Goal: Task Accomplishment & Management: Manage account settings

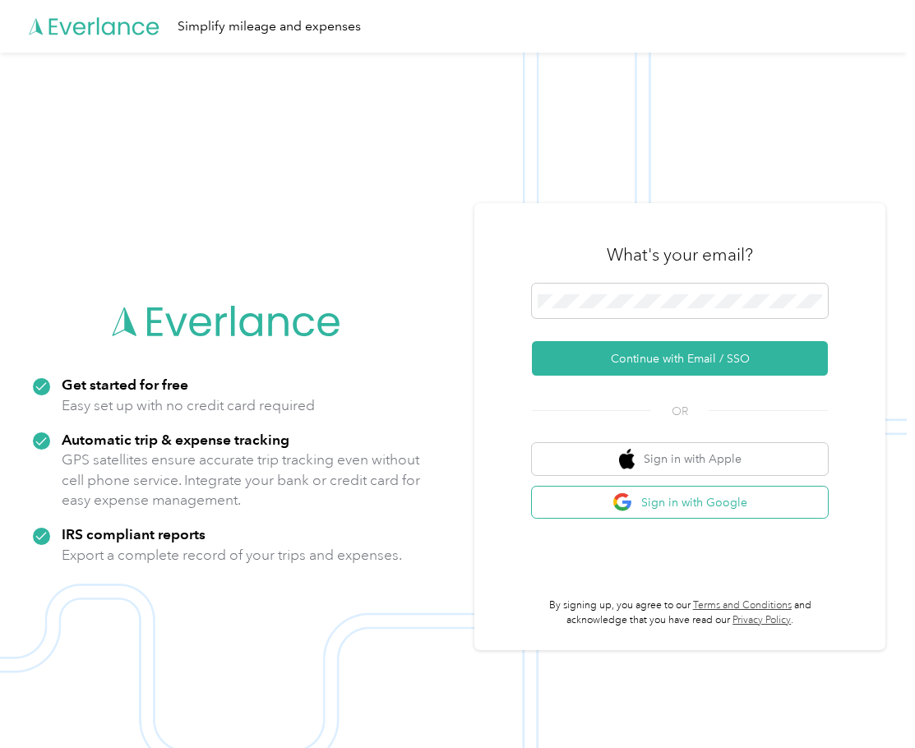
click at [687, 502] on button "Sign in with Google" at bounding box center [680, 503] width 296 height 32
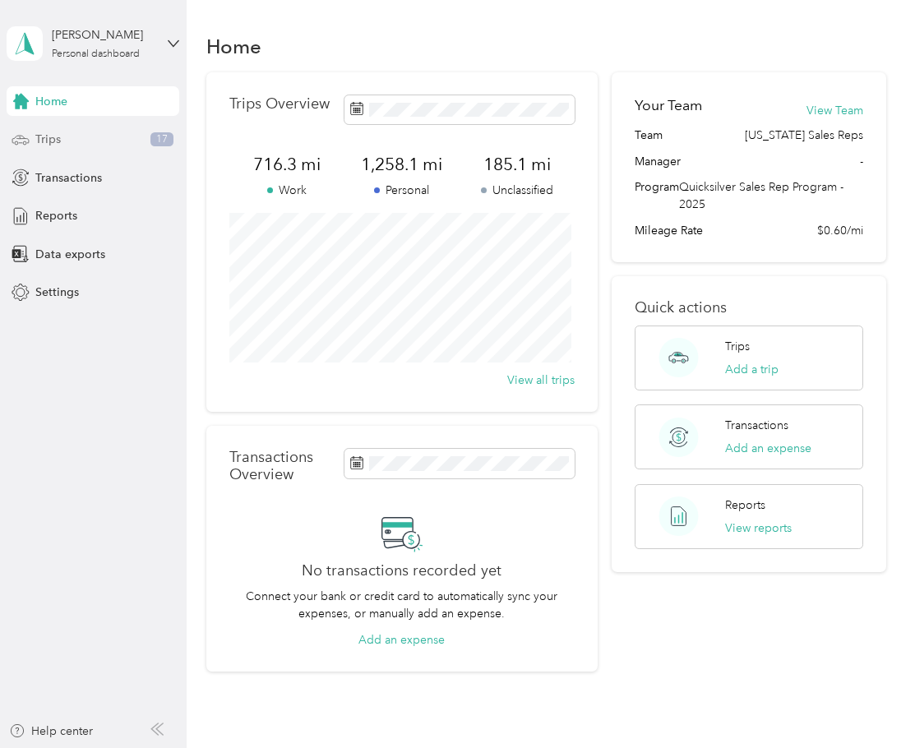
click at [46, 137] on span "Trips" at bounding box center [47, 139] width 25 height 17
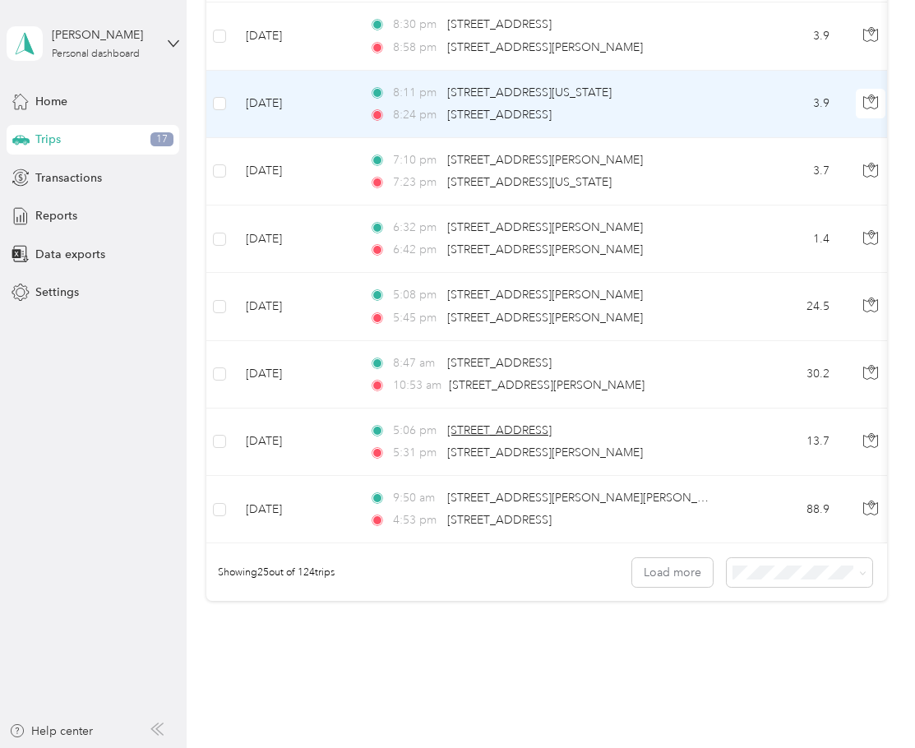
scroll to position [1480, 0]
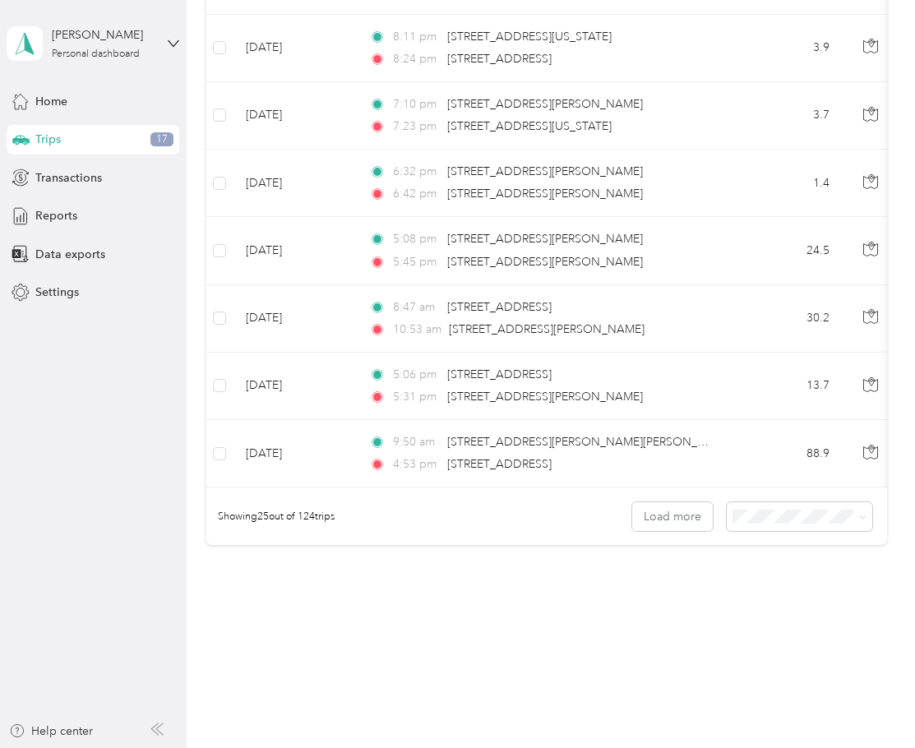
click at [389, 727] on div "Trips New trip 716.3 mi Work 1,258.1 mi Personal 185.1 mi Unclassified $312.90 …" at bounding box center [547, 374] width 720 height 748
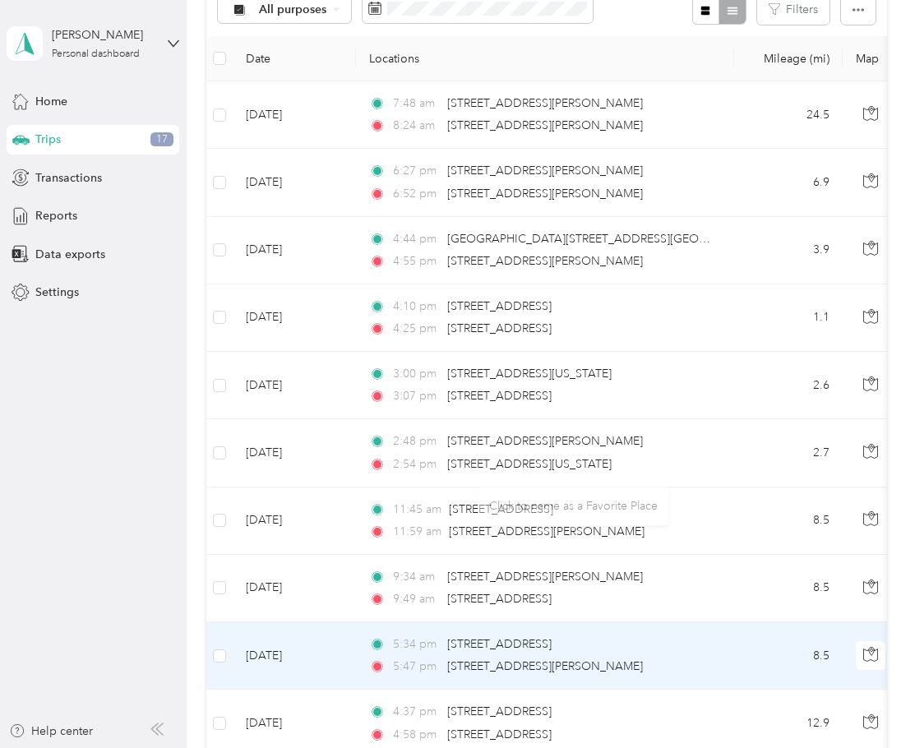
scroll to position [0, 0]
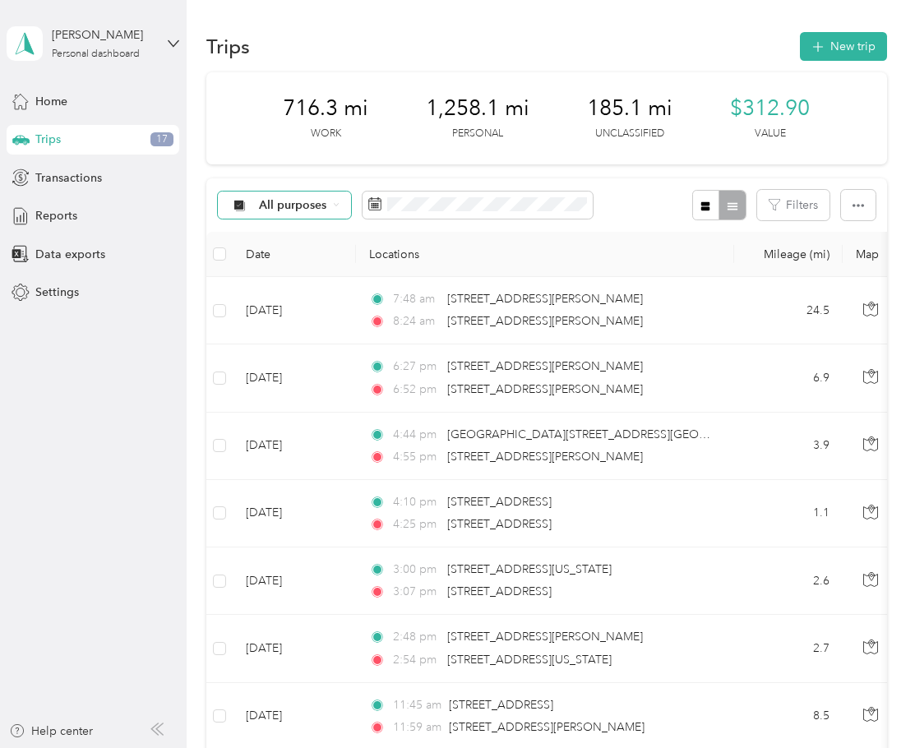
click at [319, 202] on span "All purposes" at bounding box center [293, 206] width 68 height 12
click at [292, 257] on span "Unclassified" at bounding box center [322, 256] width 127 height 17
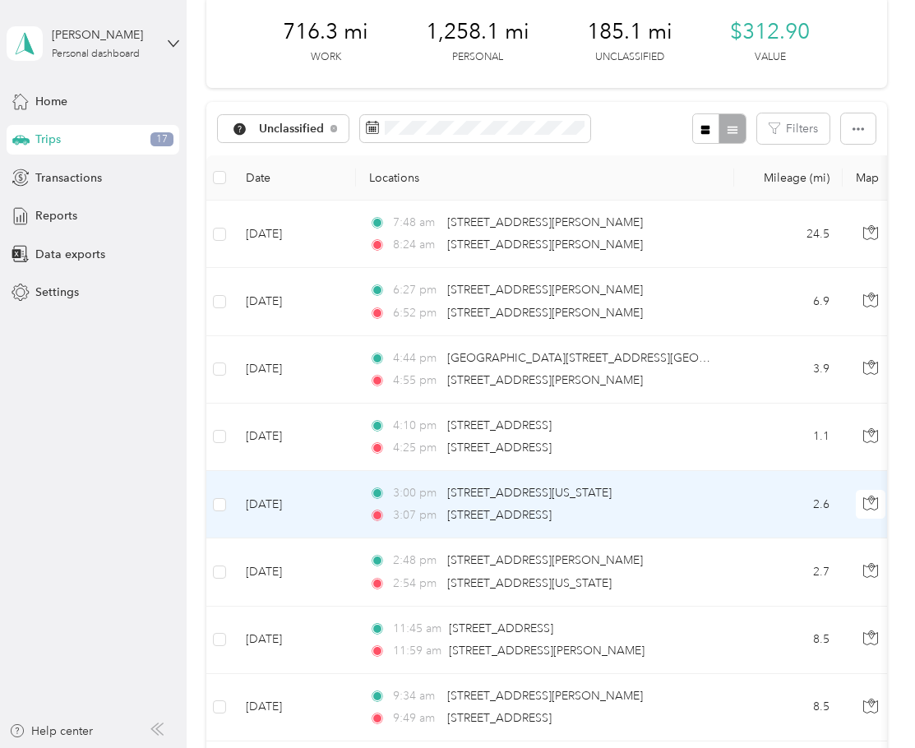
scroll to position [72, 0]
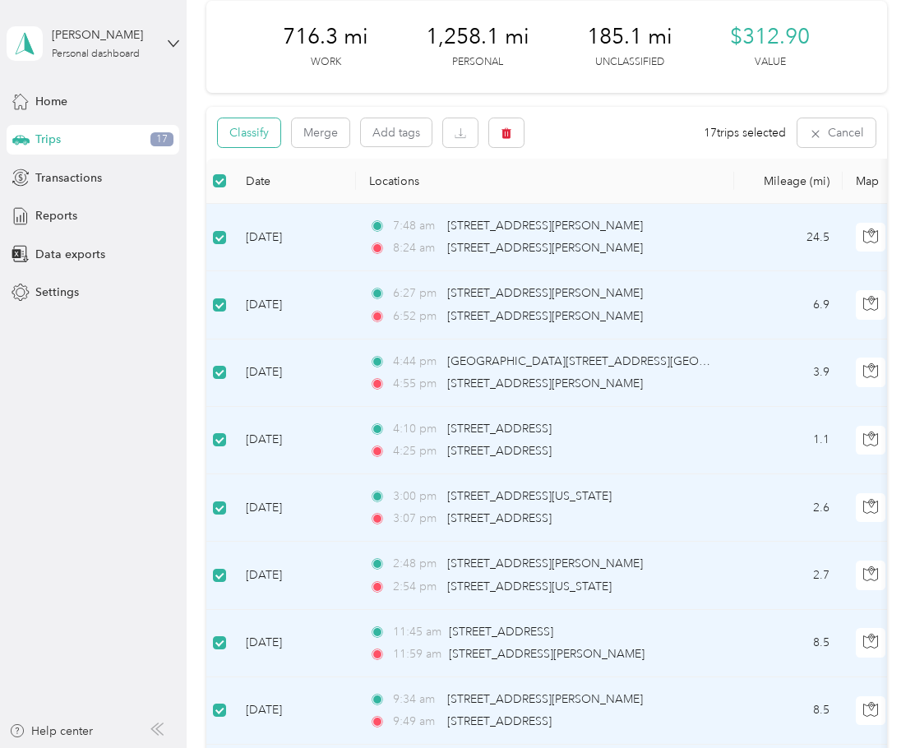
click at [258, 136] on button "Classify" at bounding box center [249, 132] width 62 height 29
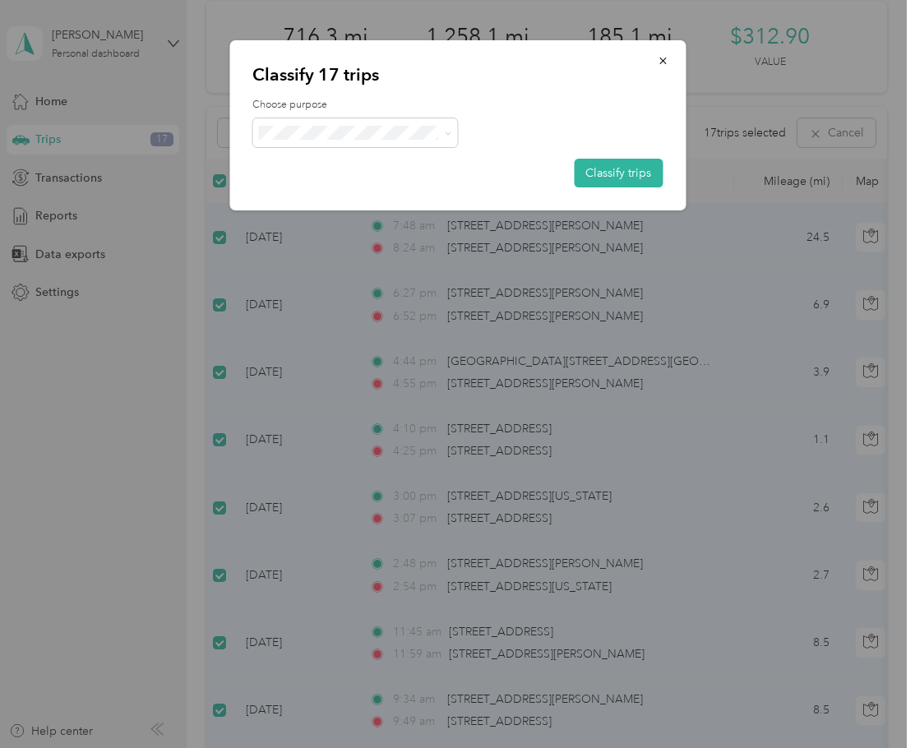
click at [322, 192] on span "Personal" at bounding box center [370, 187] width 153 height 17
click at [625, 173] on button "Classify trips" at bounding box center [618, 173] width 89 height 29
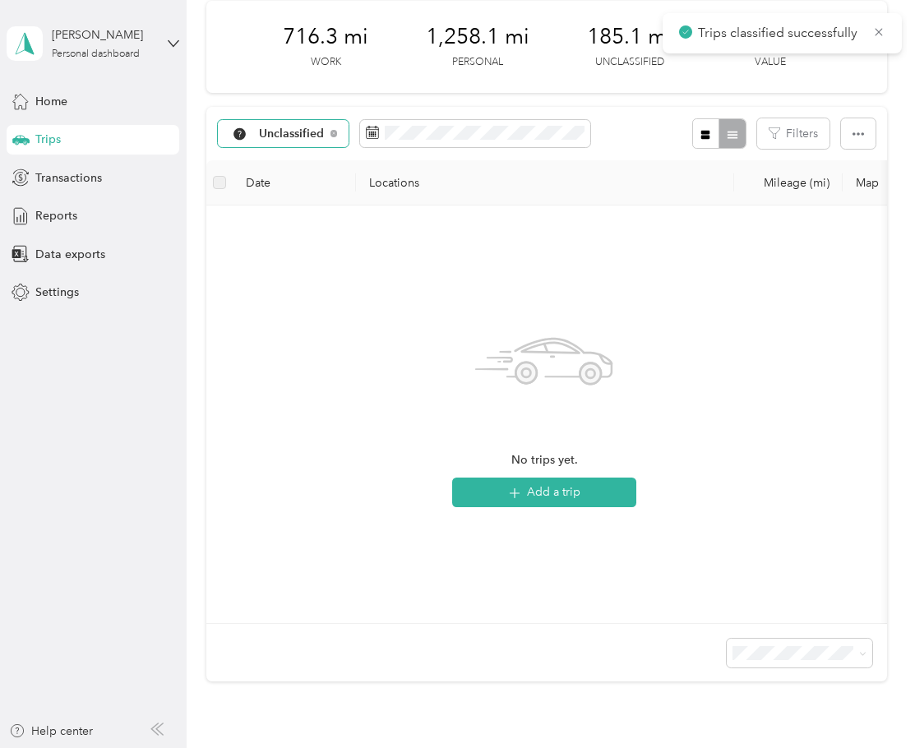
click at [304, 131] on span "Unclassified" at bounding box center [292, 134] width 66 height 12
click at [303, 221] on li "General Business Travel" at bounding box center [308, 220] width 179 height 29
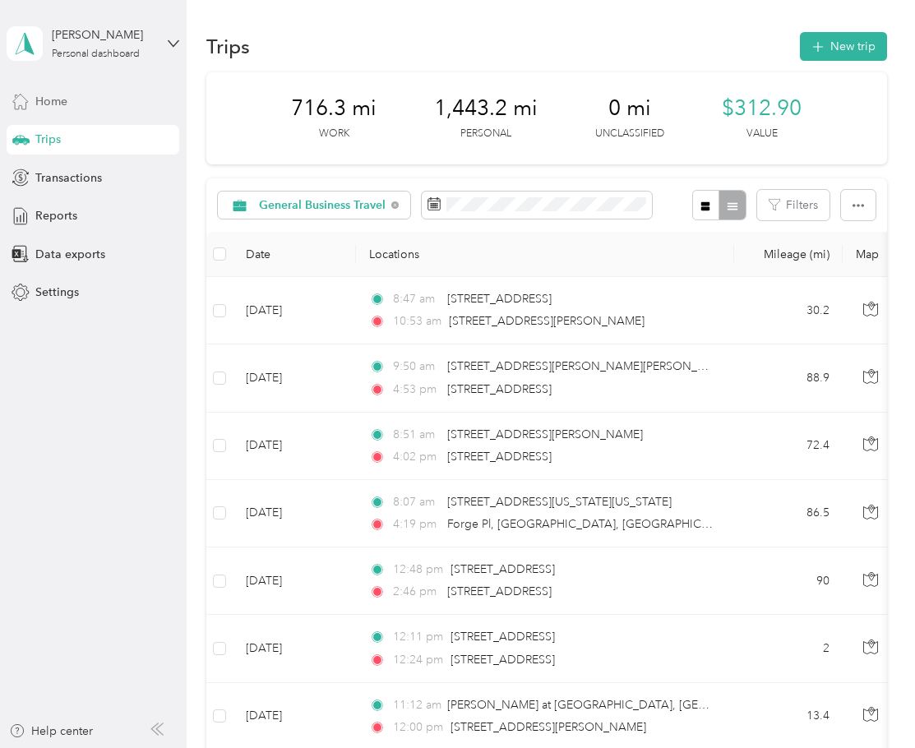
click at [67, 104] on span "Home" at bounding box center [51, 101] width 32 height 17
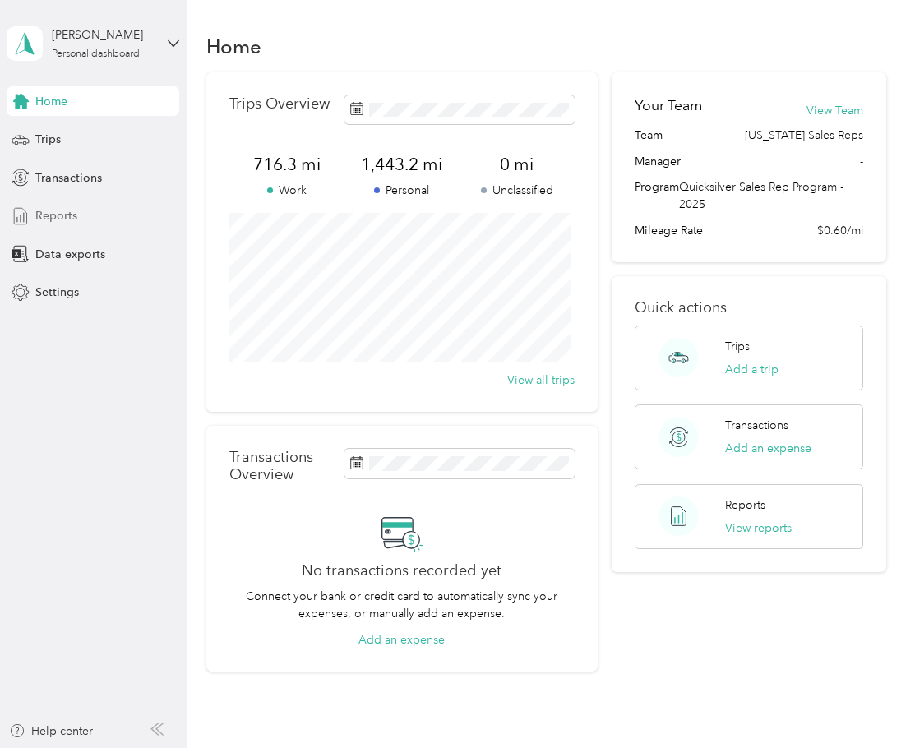
click at [51, 215] on span "Reports" at bounding box center [56, 215] width 42 height 17
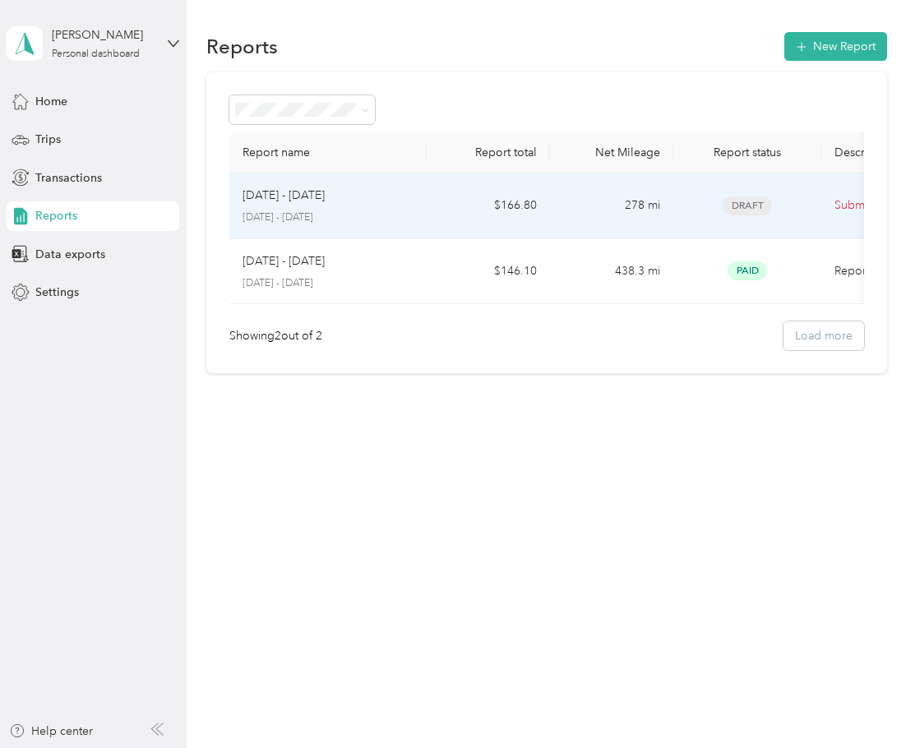
click at [285, 213] on p "[DATE] - [DATE]" at bounding box center [328, 218] width 171 height 15
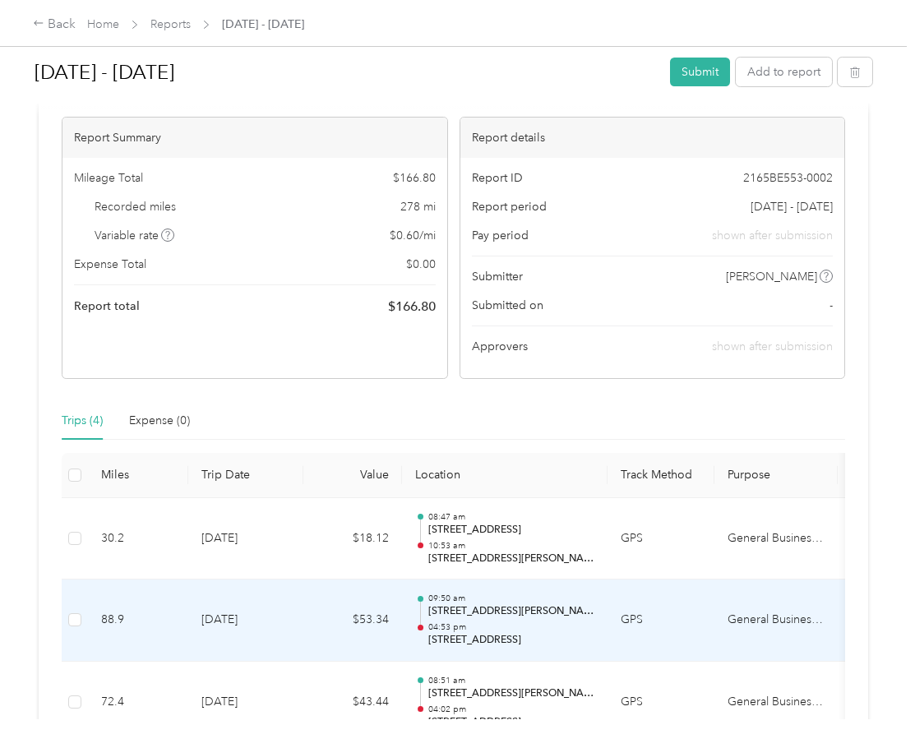
scroll to position [97, 0]
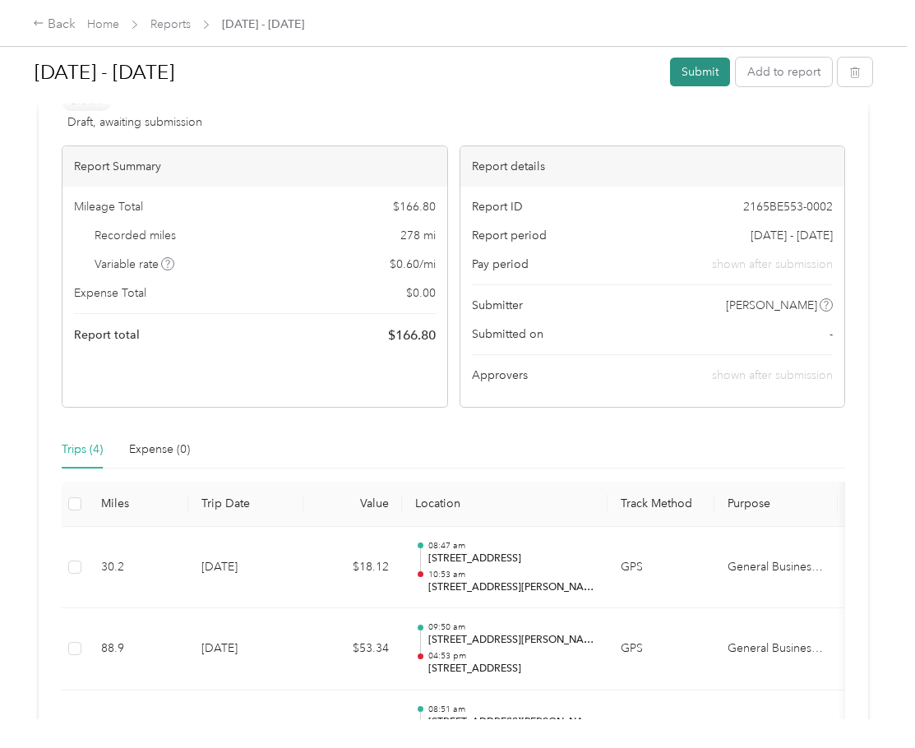
click at [696, 68] on button "Submit" at bounding box center [700, 72] width 60 height 29
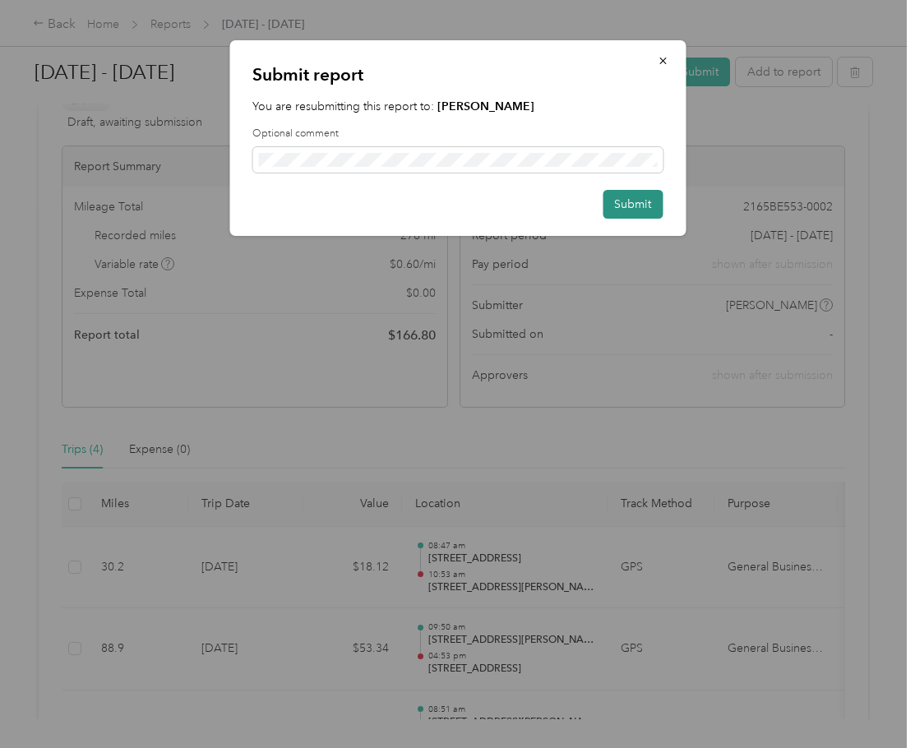
click at [636, 205] on button "Submit" at bounding box center [633, 204] width 60 height 29
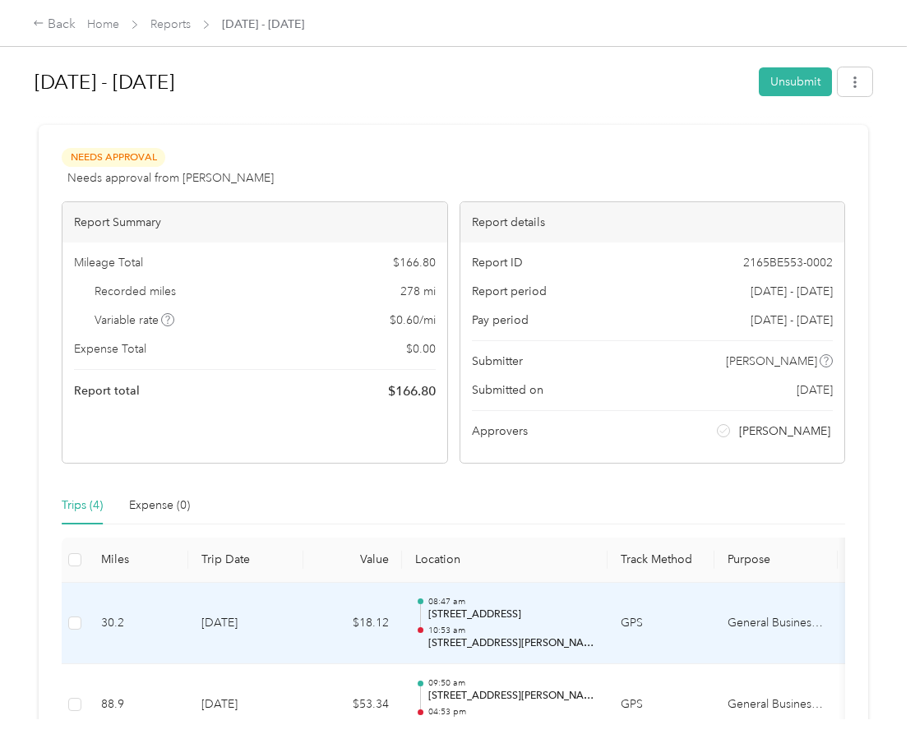
scroll to position [0, 0]
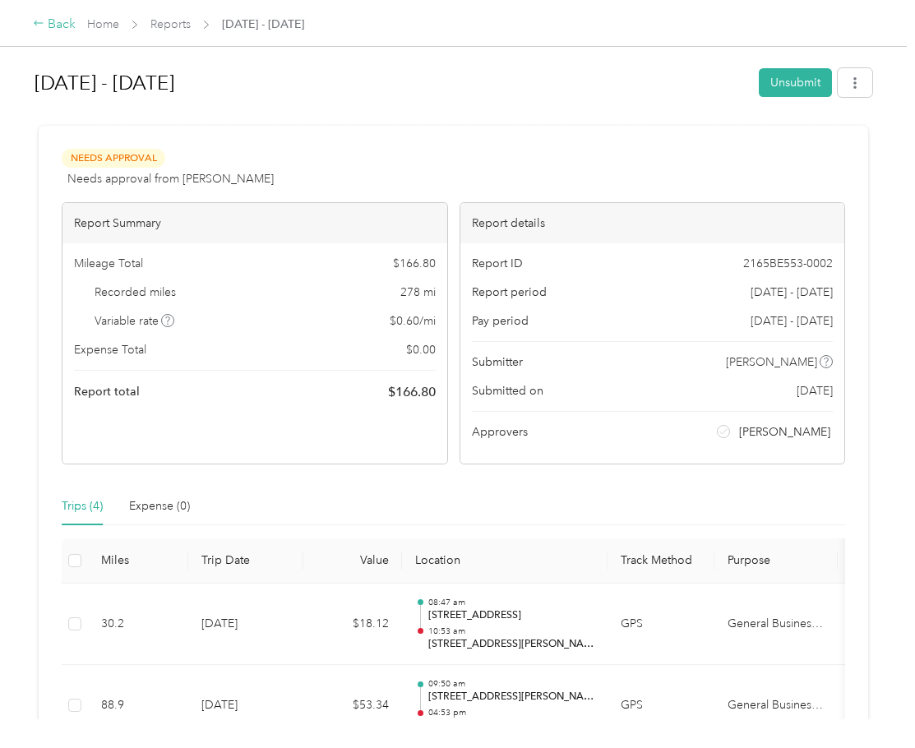
click at [46, 23] on div "Back" at bounding box center [54, 25] width 43 height 20
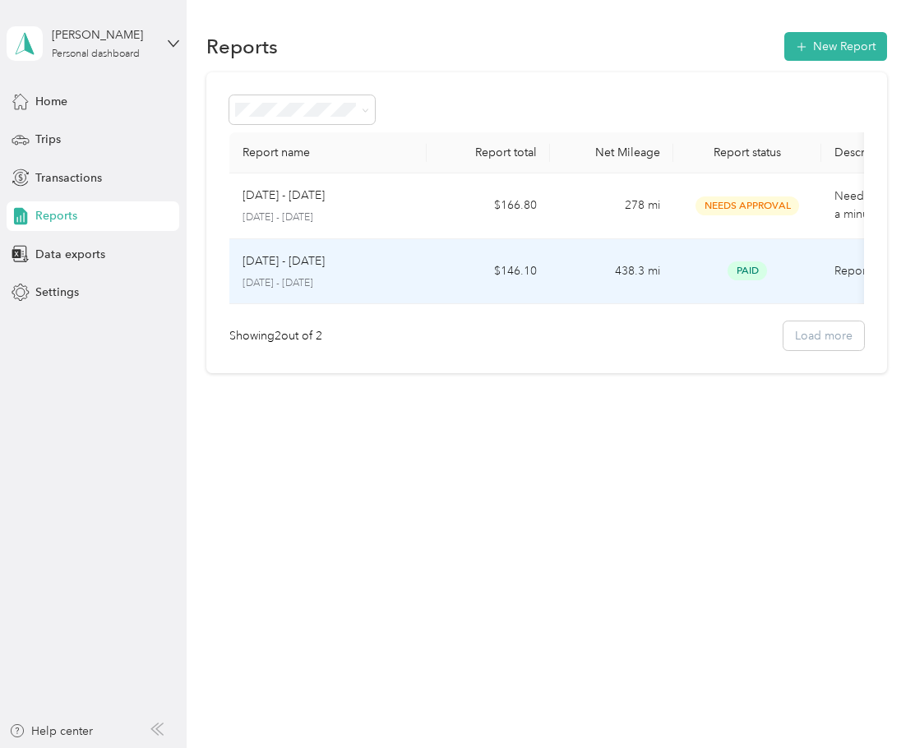
click at [277, 266] on p "[DATE] - [DATE]" at bounding box center [284, 261] width 82 height 18
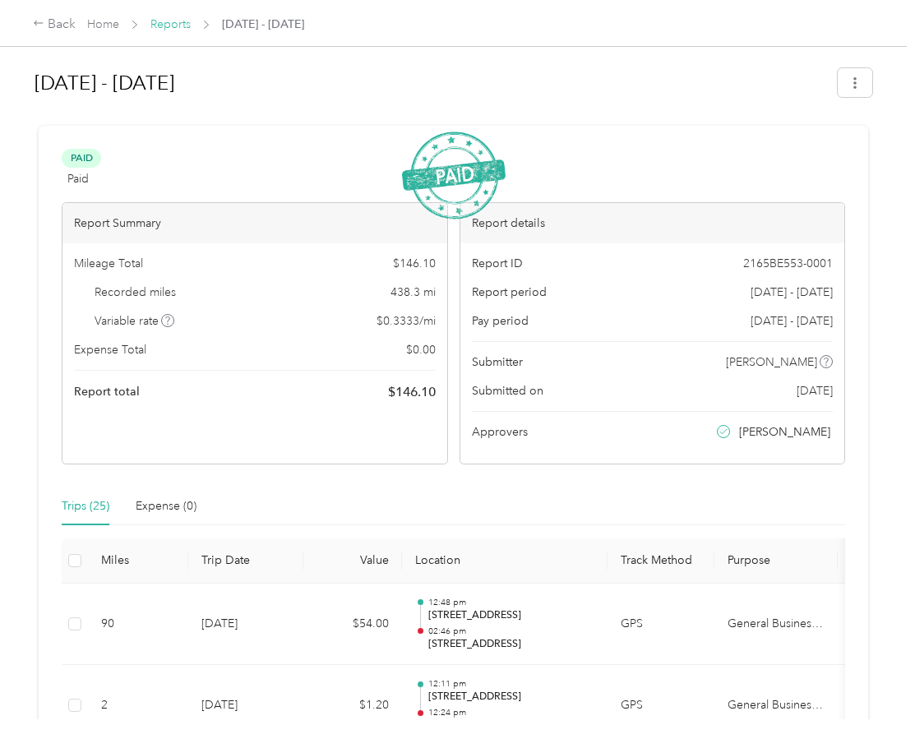
click at [169, 22] on link "Reports" at bounding box center [170, 24] width 40 height 14
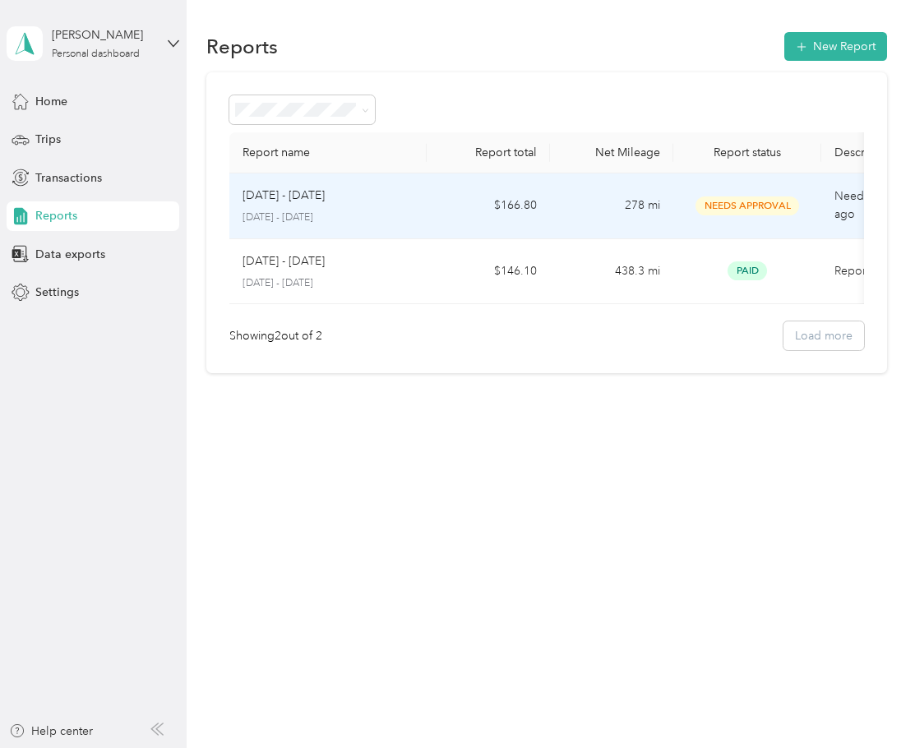
click at [311, 207] on div "[DATE] - [DATE] [DATE] - [DATE]" at bounding box center [328, 206] width 171 height 39
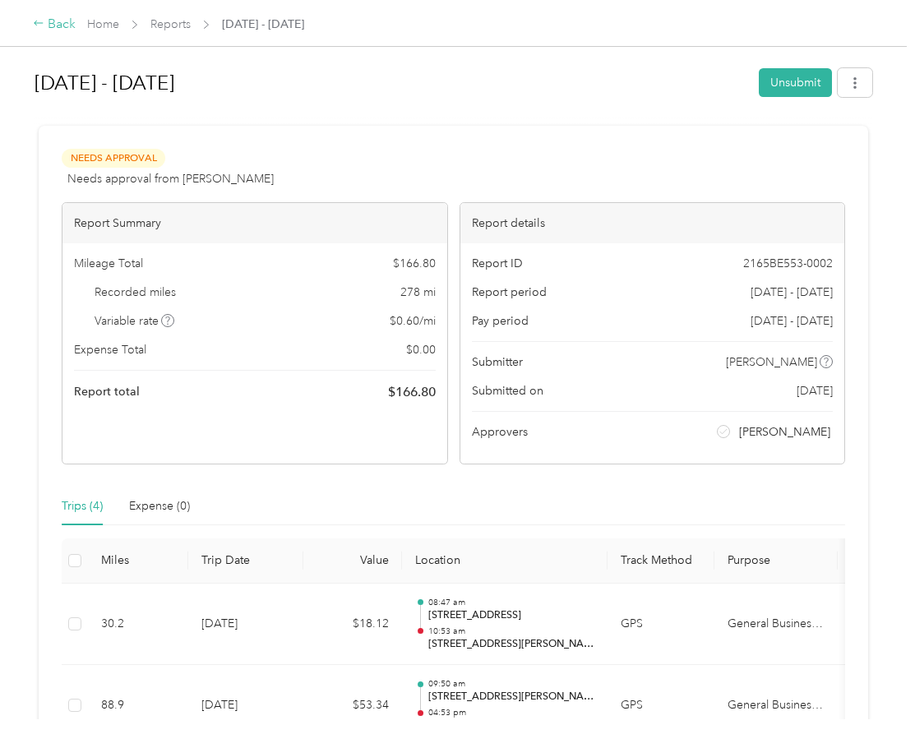
click at [43, 21] on icon at bounding box center [39, 23] width 12 height 12
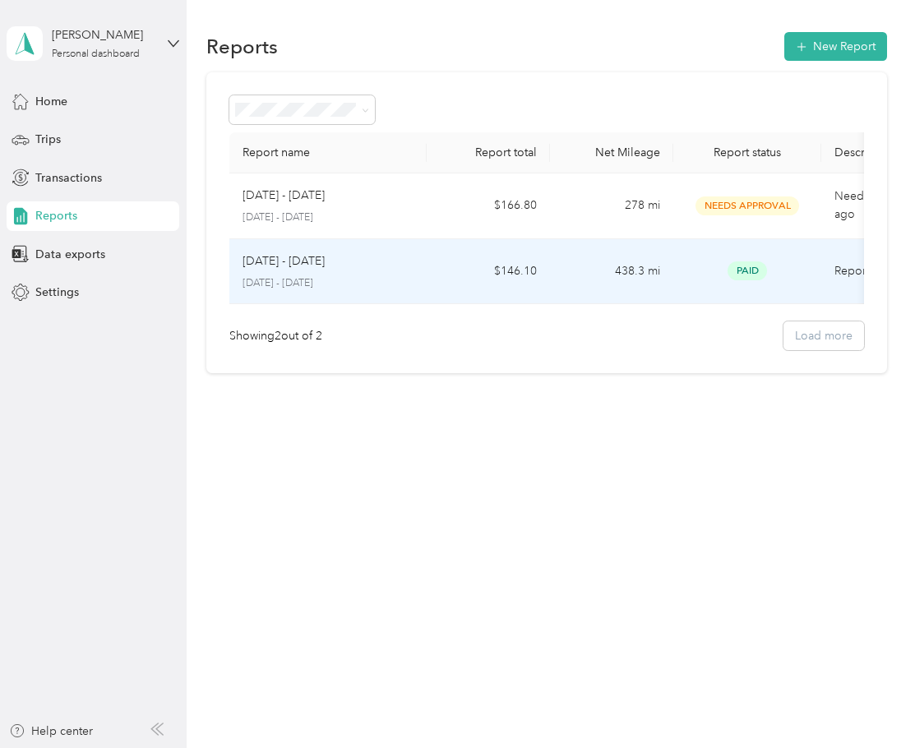
click at [294, 275] on div "[DATE] - [DATE] [DATE] - [DATE]" at bounding box center [328, 271] width 171 height 39
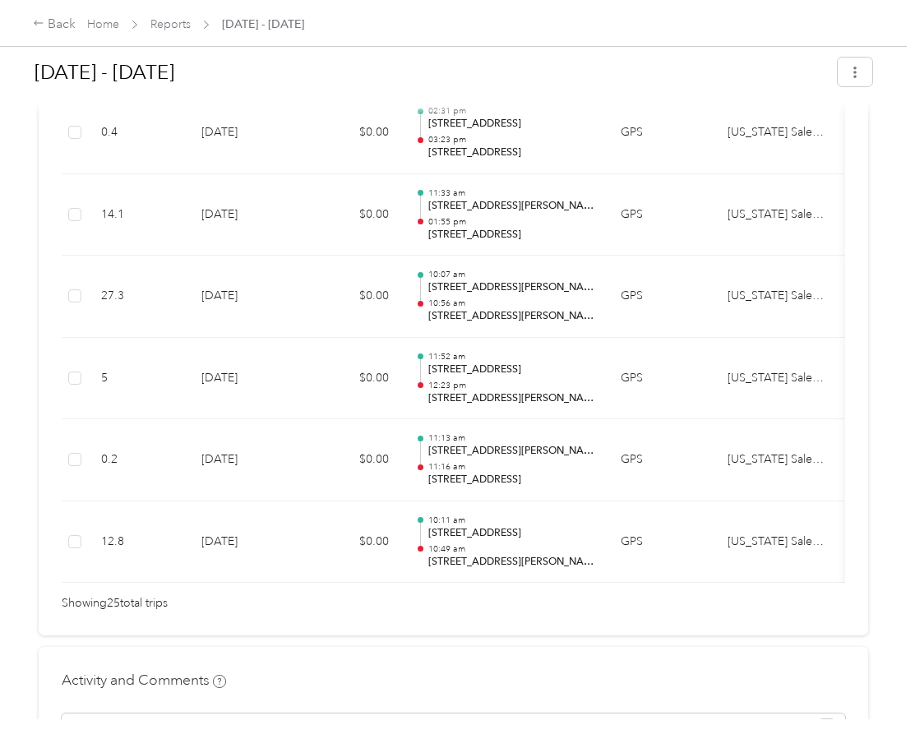
scroll to position [2016, 0]
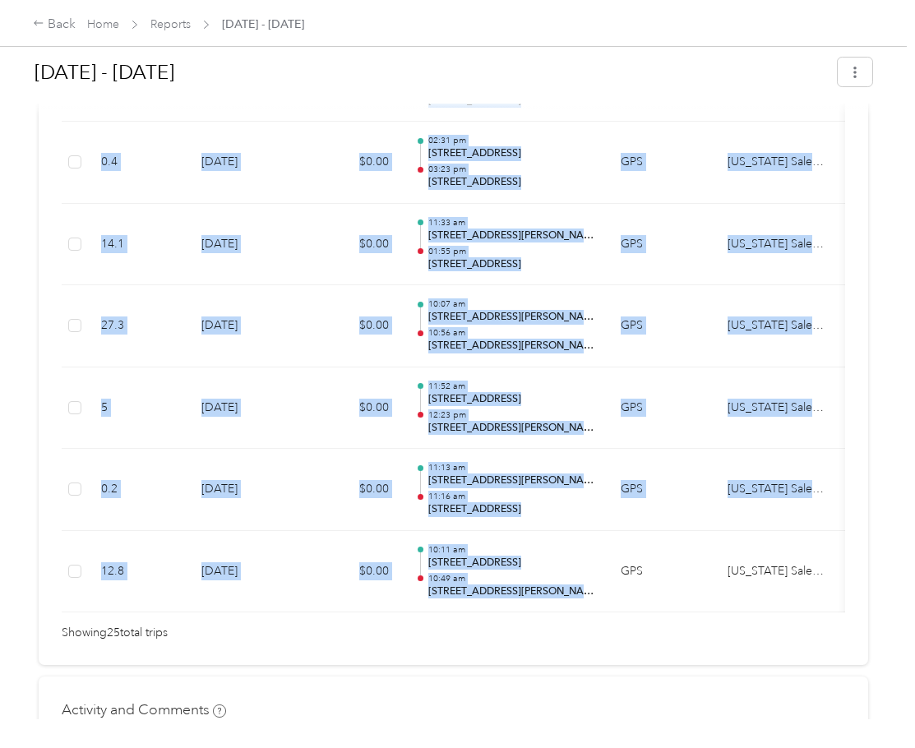
drag, startPoint x: 646, startPoint y: 614, endPoint x: 789, endPoint y: 614, distance: 143.1
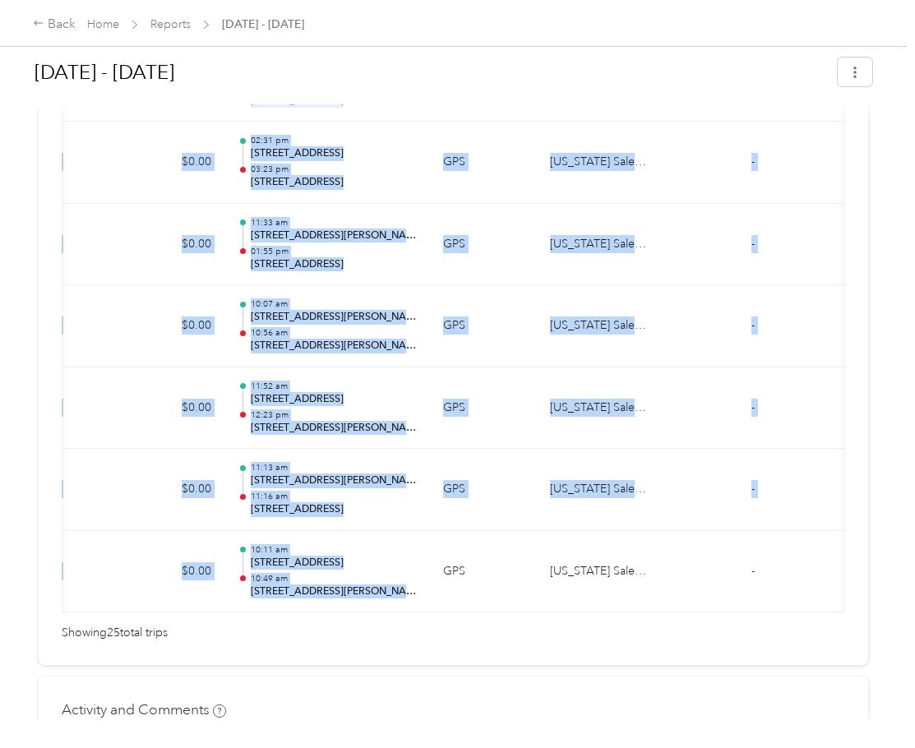
scroll to position [0, 0]
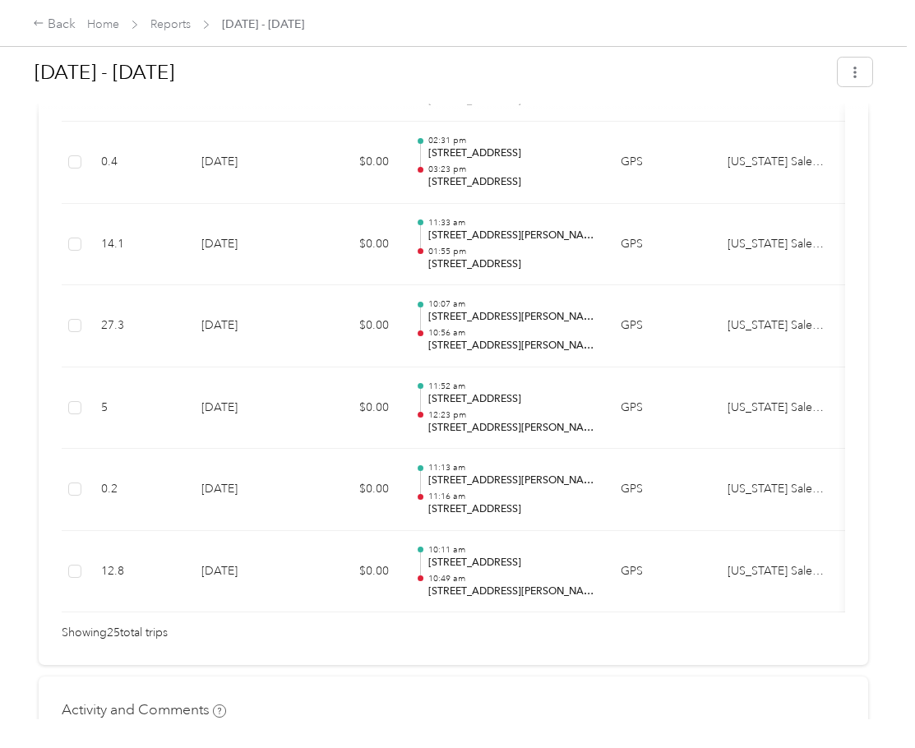
click at [463, 642] on div "Showing 25 total trips" at bounding box center [454, 633] width 784 height 18
